Goal: Transaction & Acquisition: Book appointment/travel/reservation

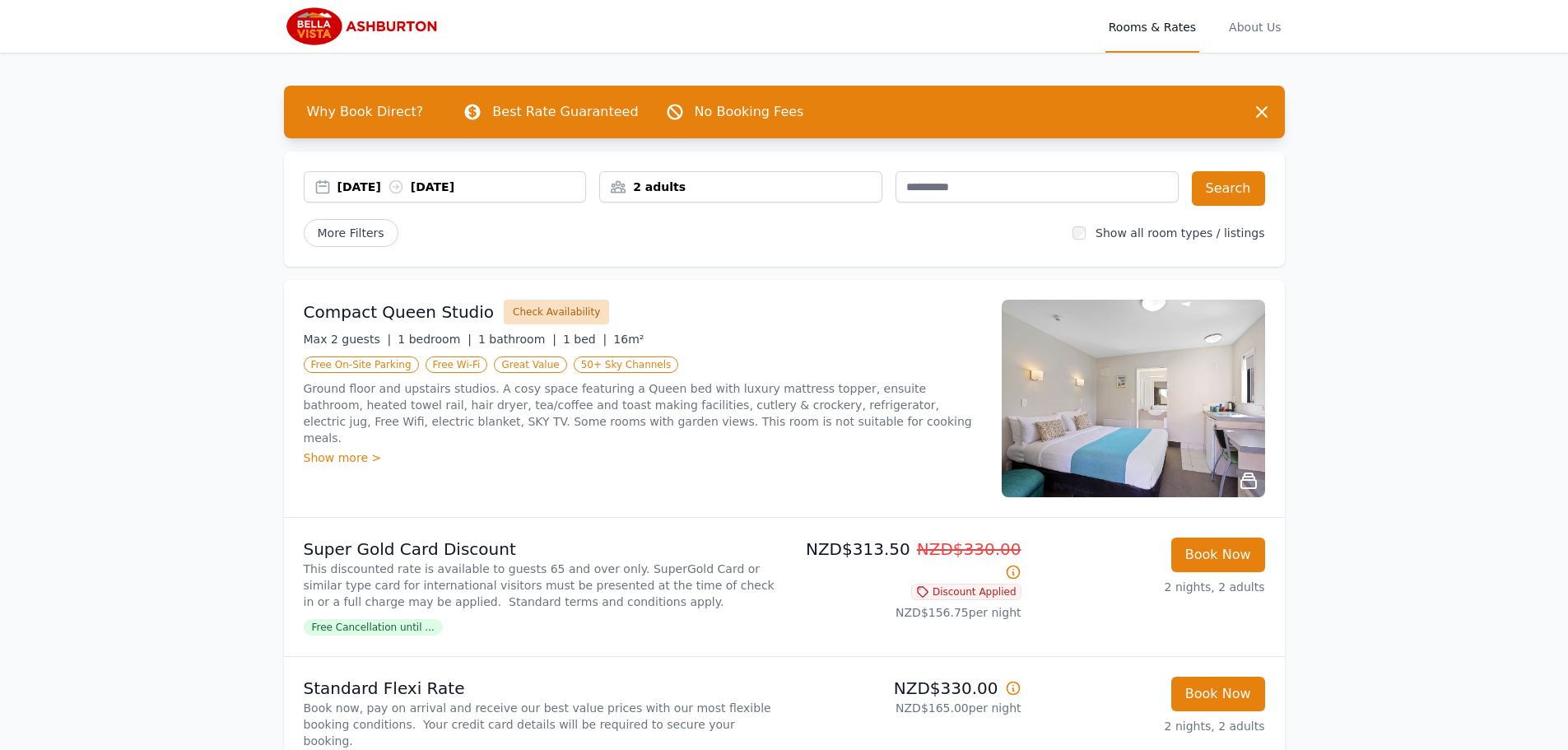
click at [544, 313] on button "Check Availability" at bounding box center [556, 311] width 105 height 24
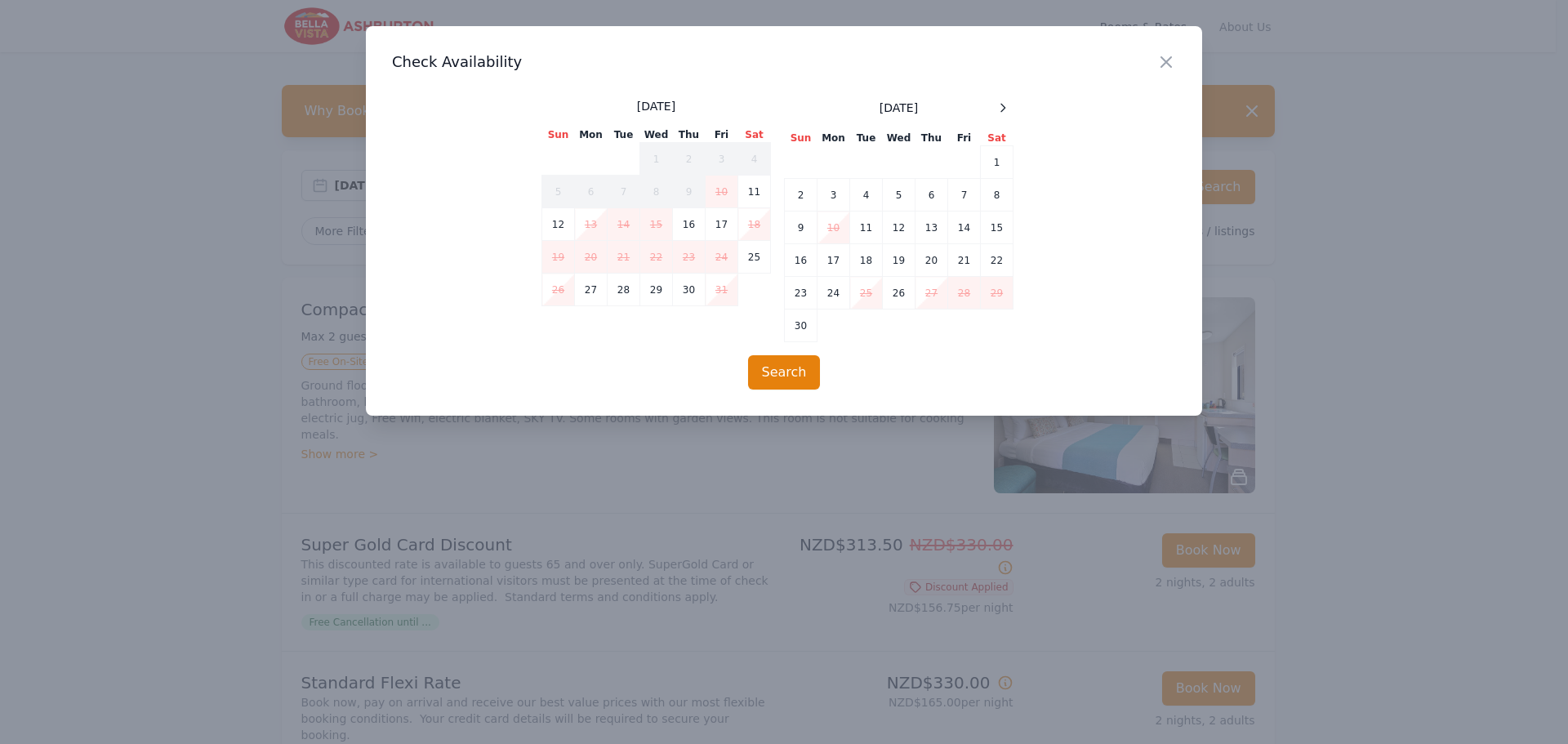
click at [1174, 61] on icon "button" at bounding box center [1166, 62] width 20 height 20
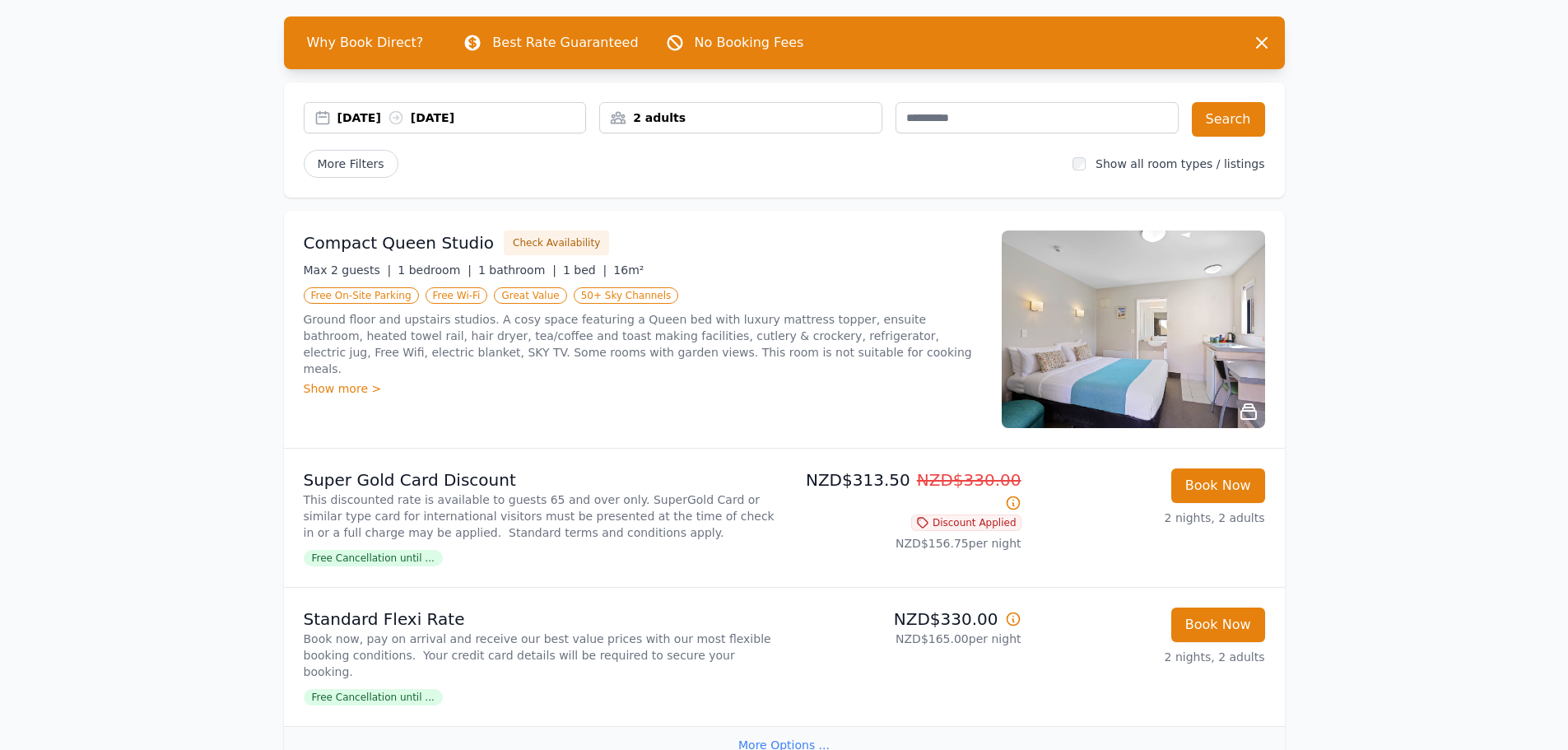
scroll to position [164, 0]
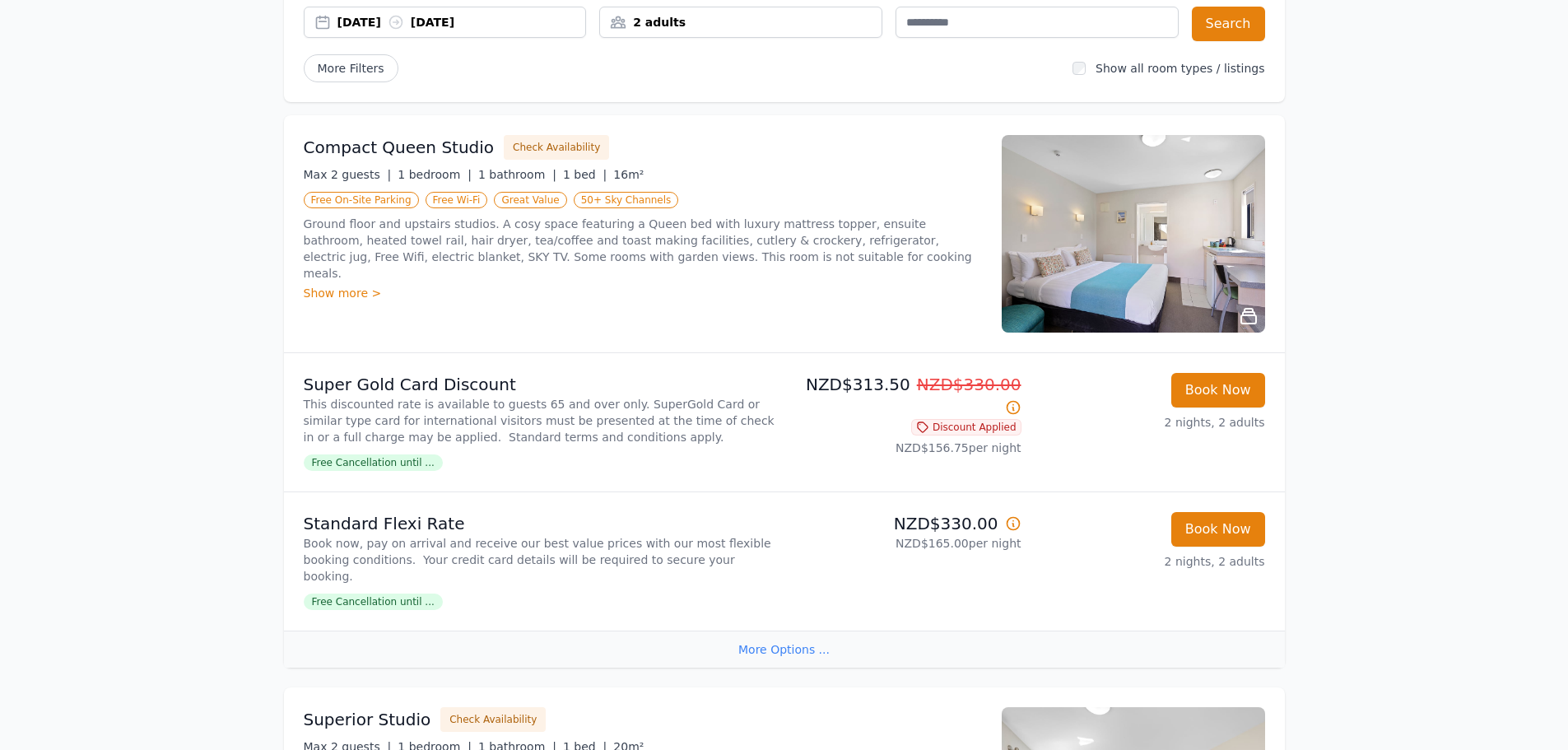
click at [377, 471] on span "Free Cancellation until ..." at bounding box center [373, 462] width 139 height 17
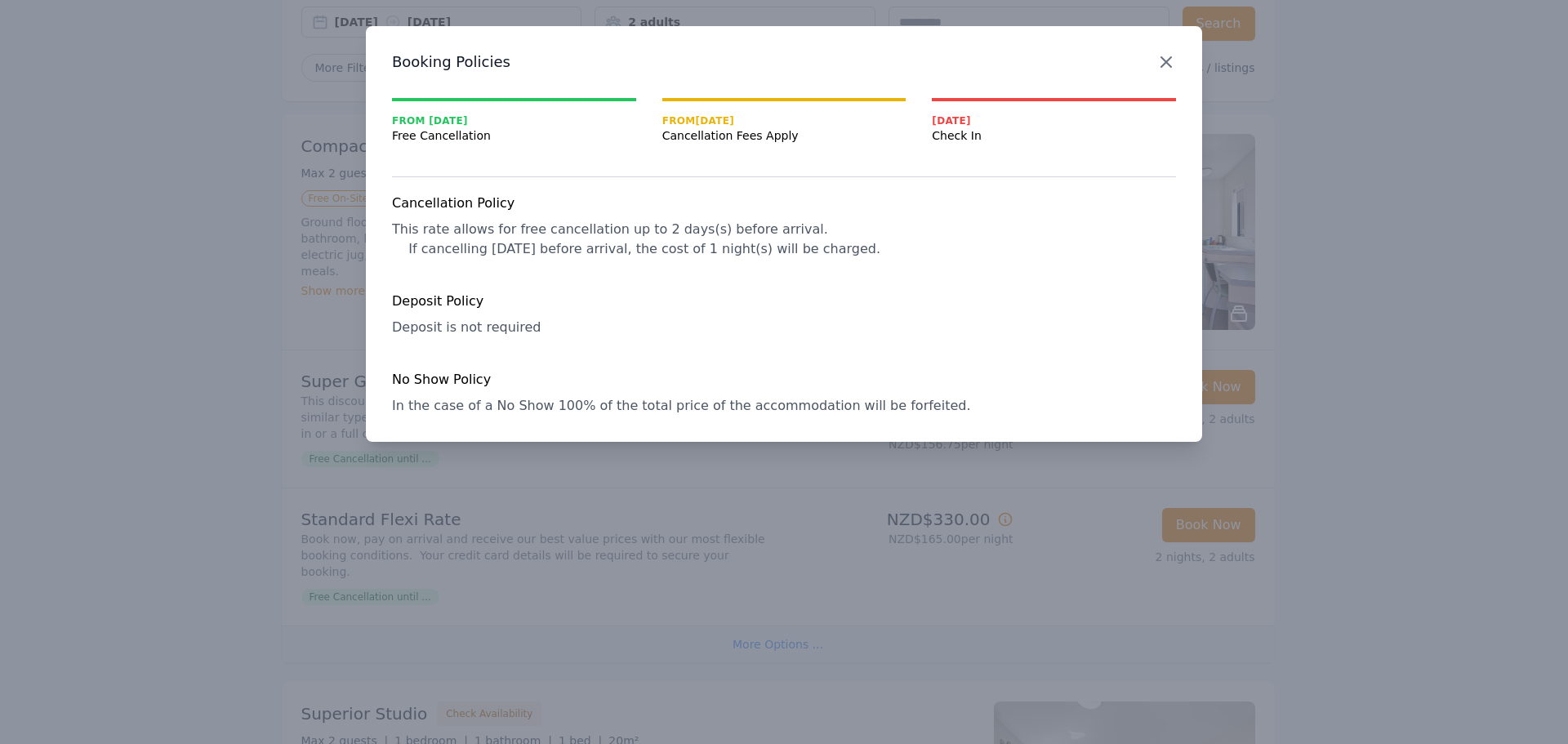
click at [1162, 65] on icon "button" at bounding box center [1166, 62] width 20 height 20
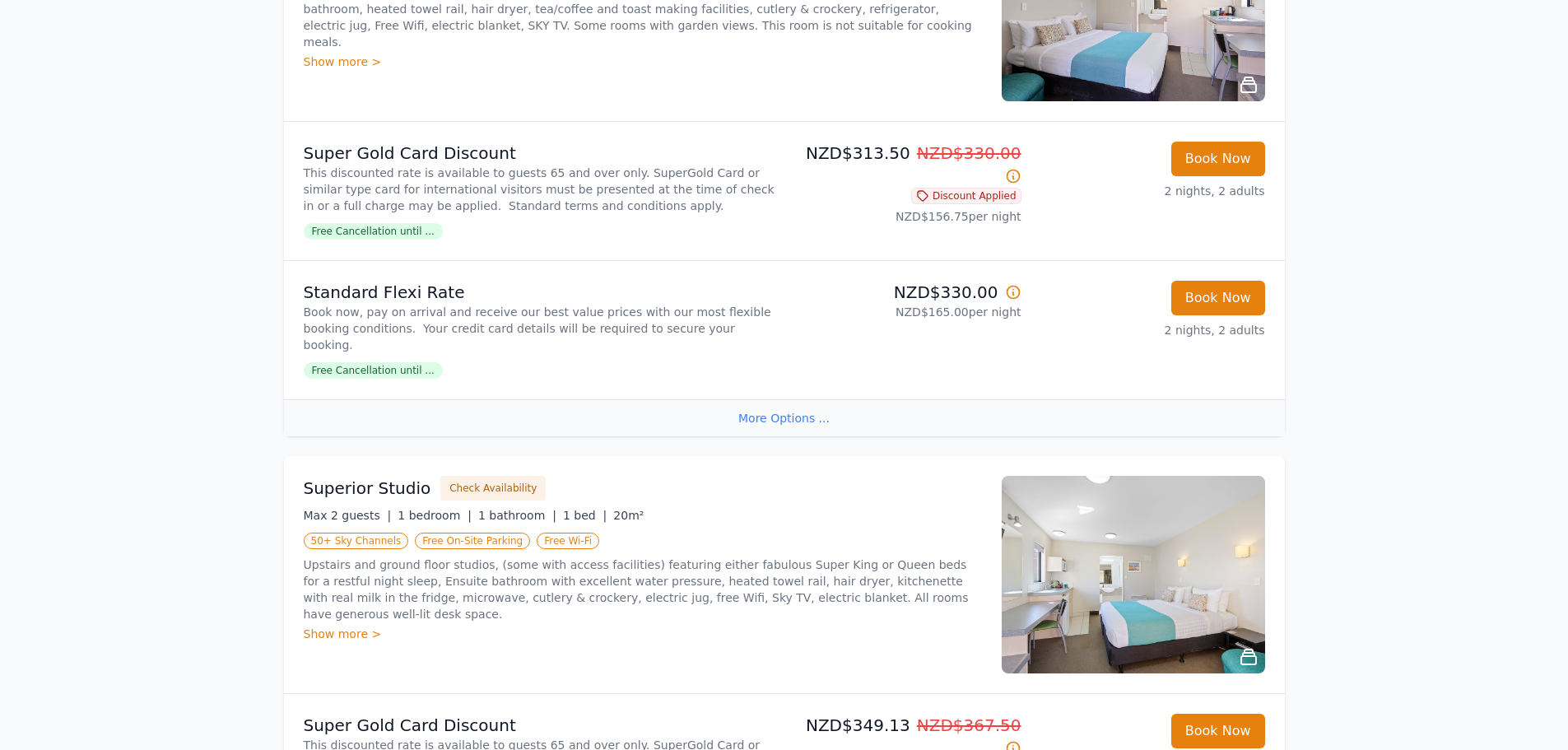
scroll to position [247, 0]
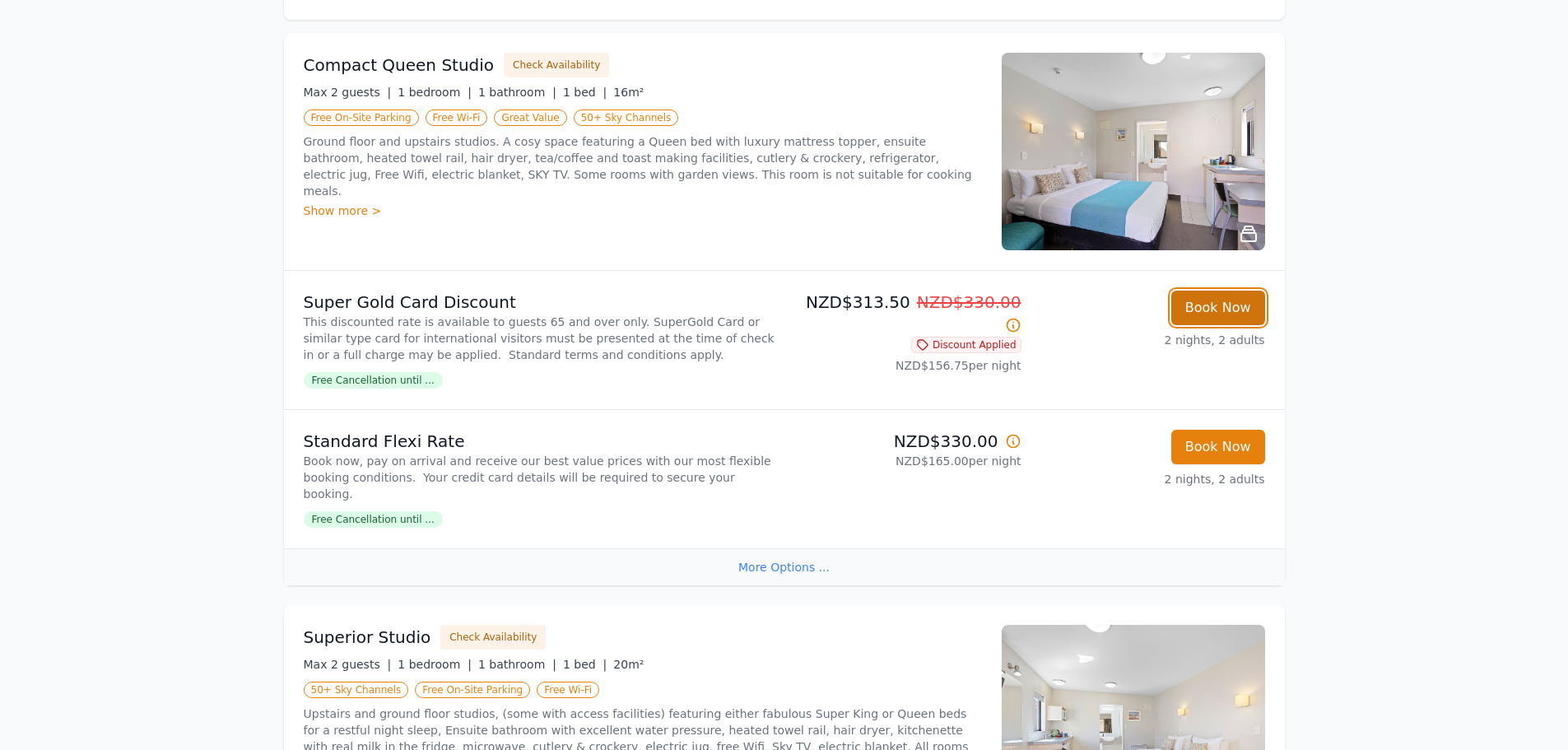
click at [1219, 312] on button "Book Now" at bounding box center [1218, 308] width 94 height 35
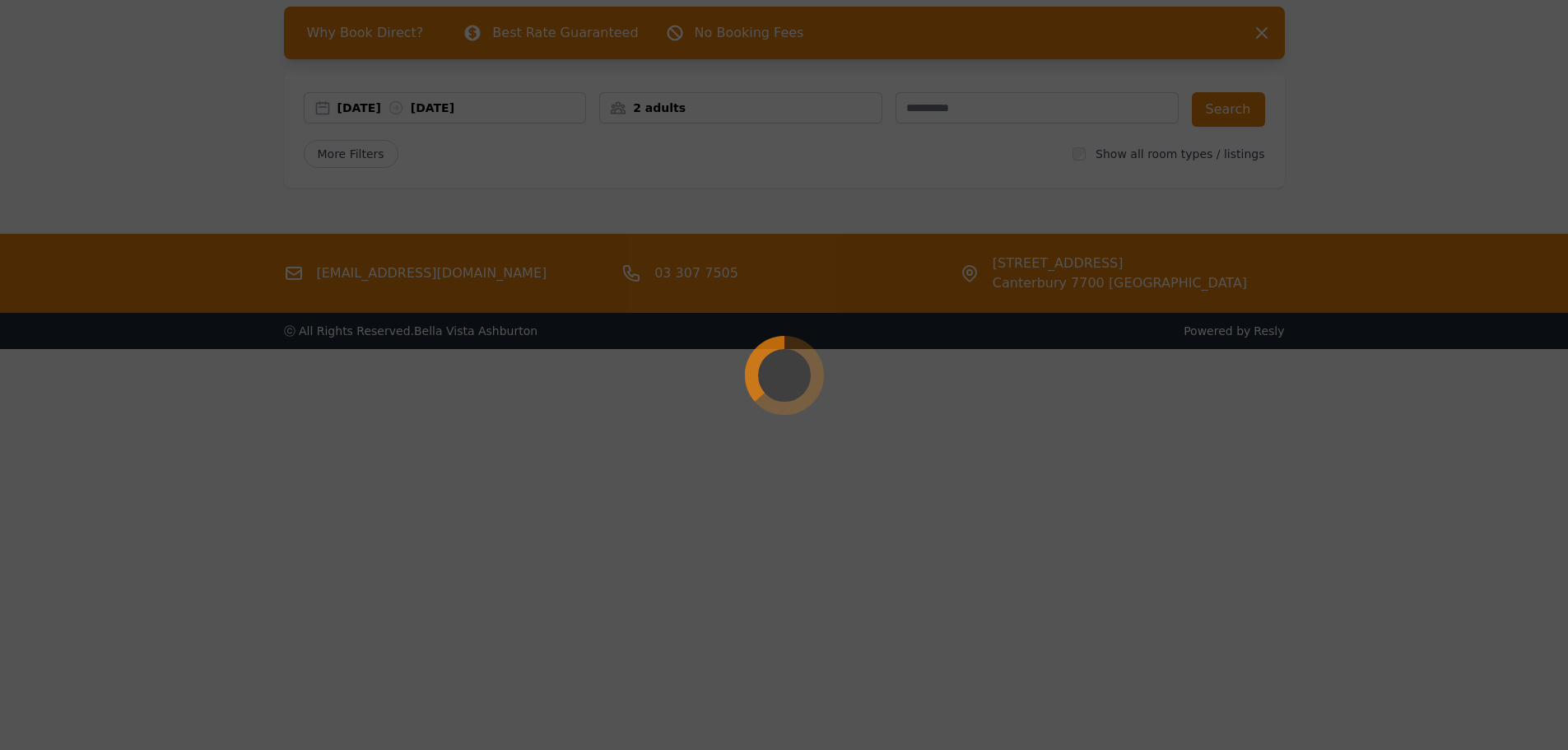
scroll to position [79, 0]
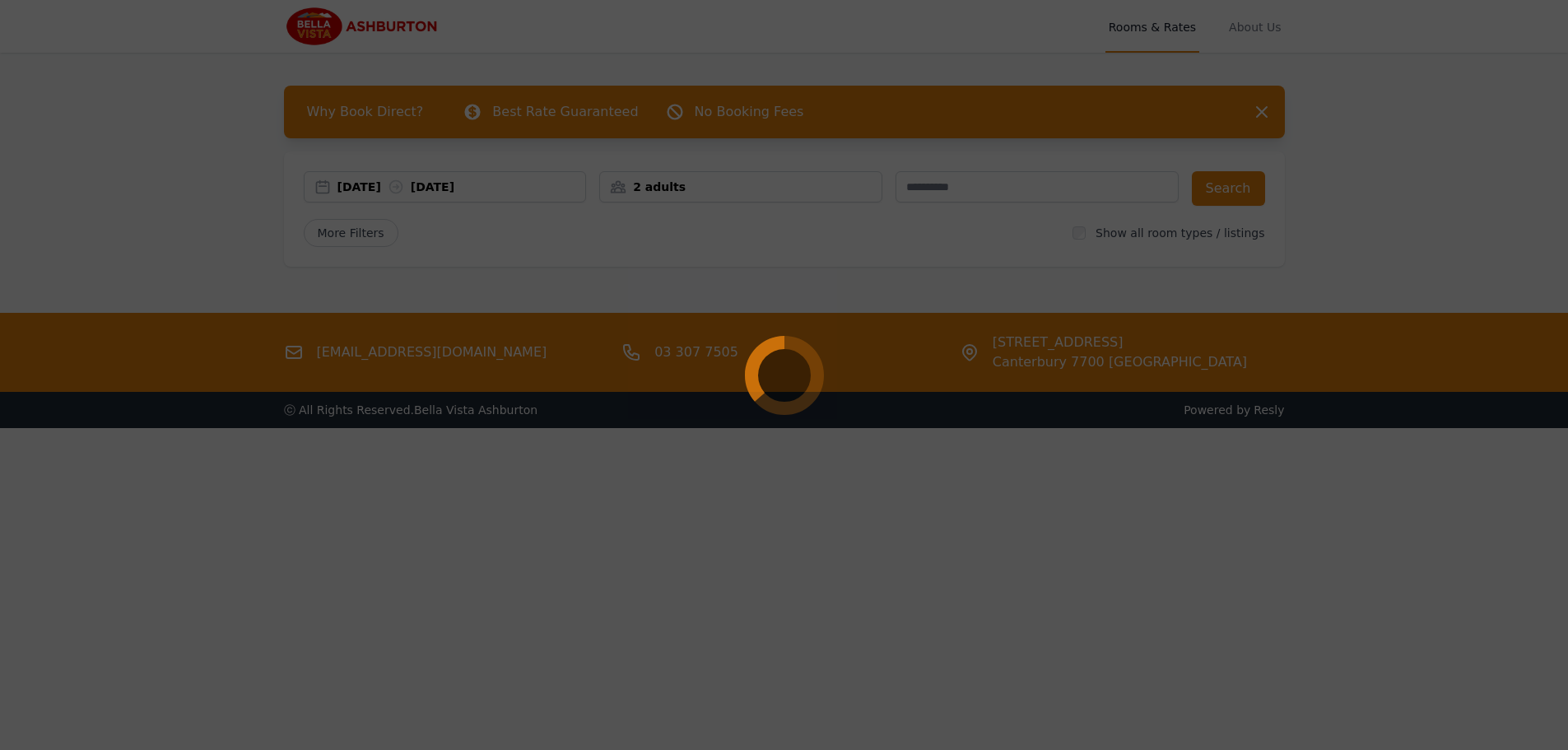
select select "**"
